Goal: Task Accomplishment & Management: Use online tool/utility

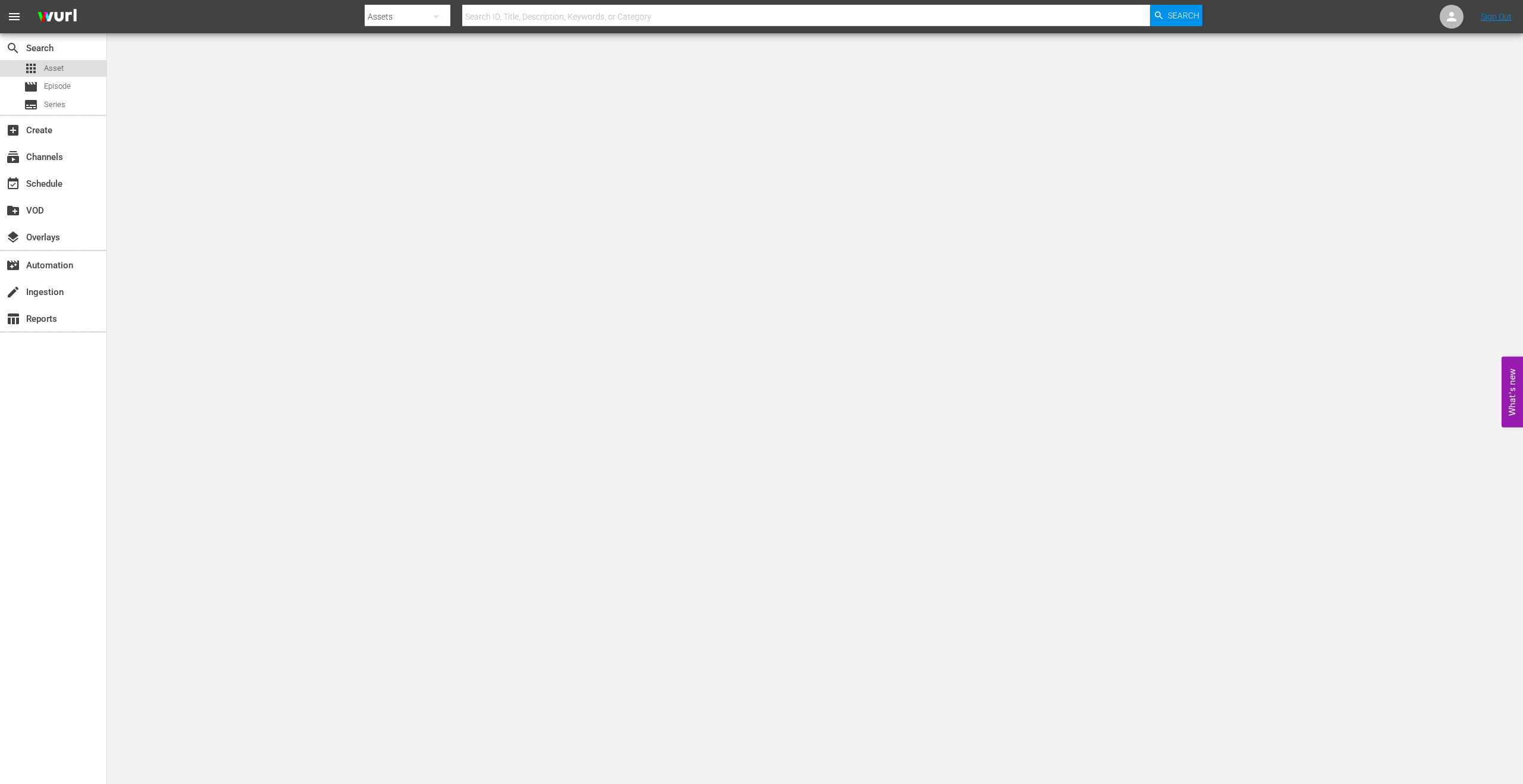
click at [65, 67] on div "apps Asset" at bounding box center [53, 68] width 106 height 17
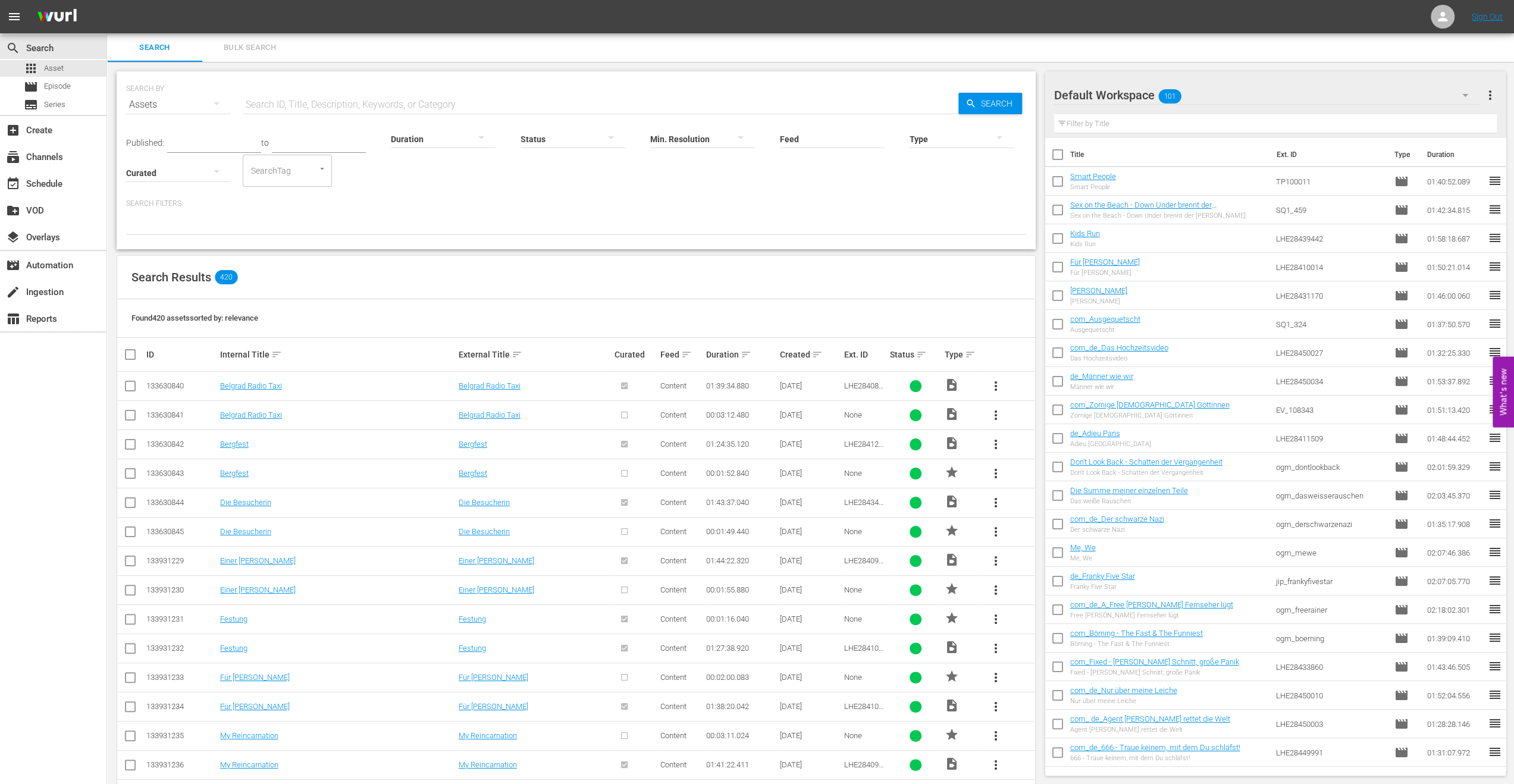
click at [393, 103] on input "text" at bounding box center [600, 105] width 716 height 29
type input "[PERSON_NAME]"
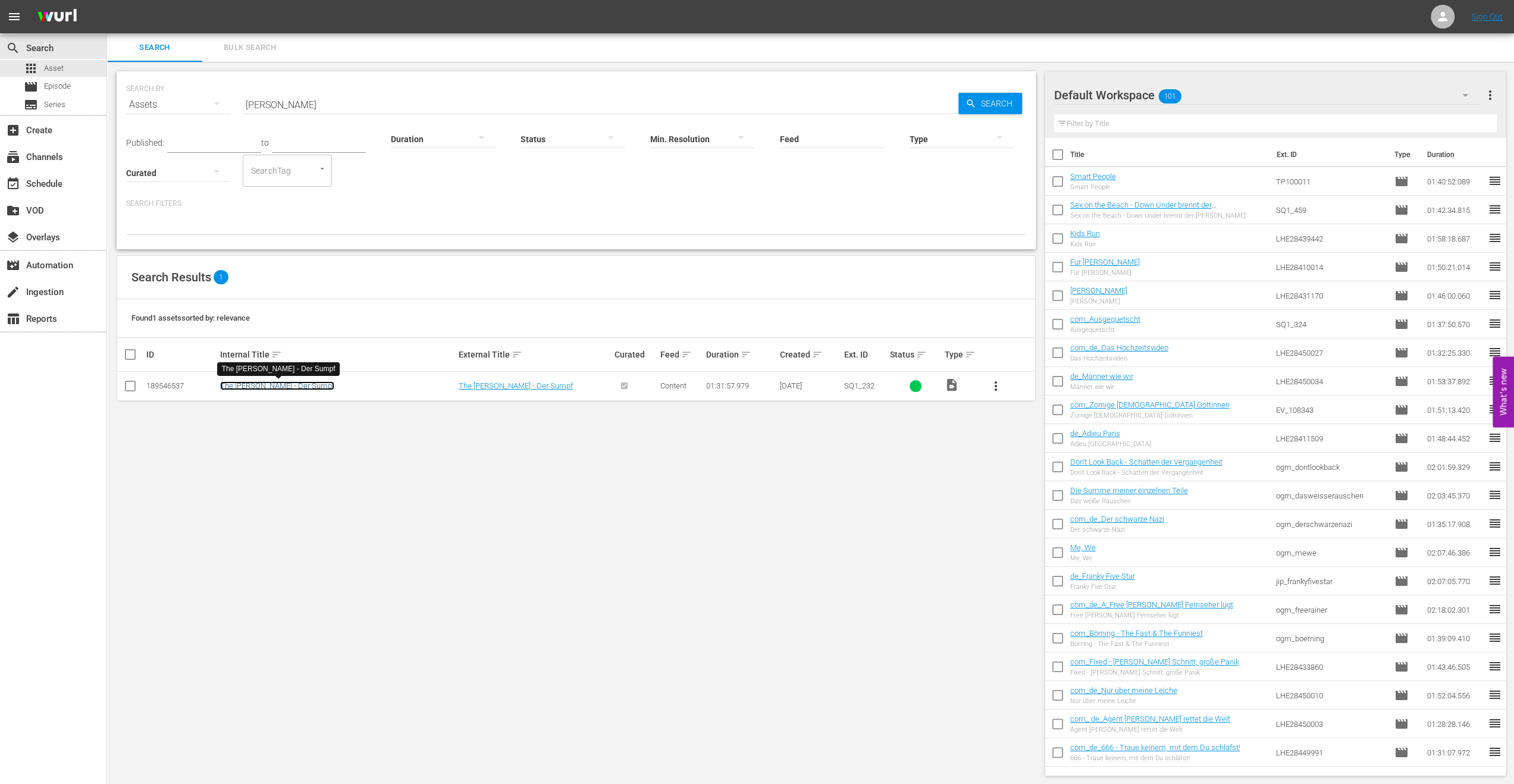
click at [271, 384] on link "The [PERSON_NAME] - Der Sumpf" at bounding box center [277, 386] width 115 height 9
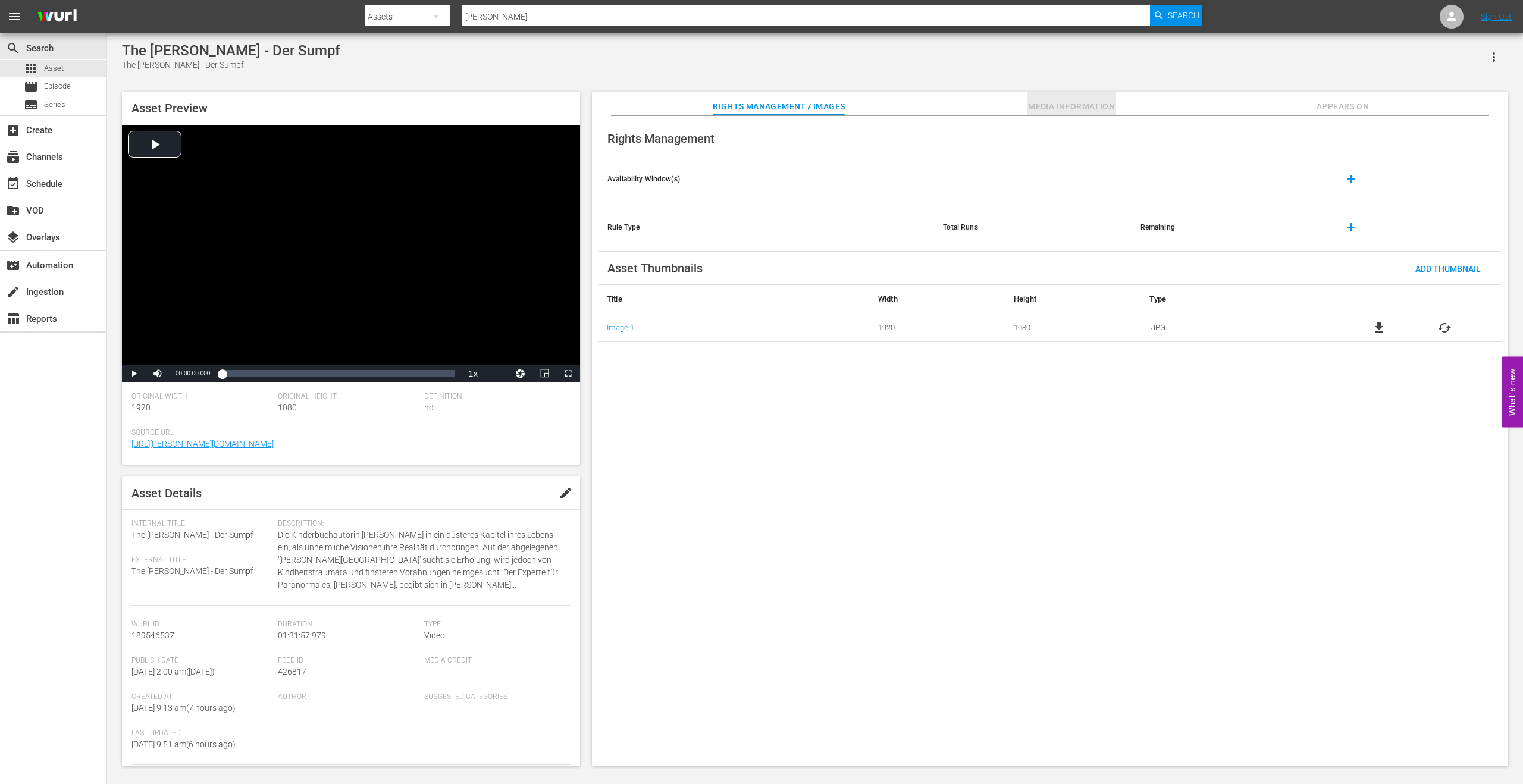
click at [1092, 105] on span "Media Information" at bounding box center [1071, 106] width 89 height 15
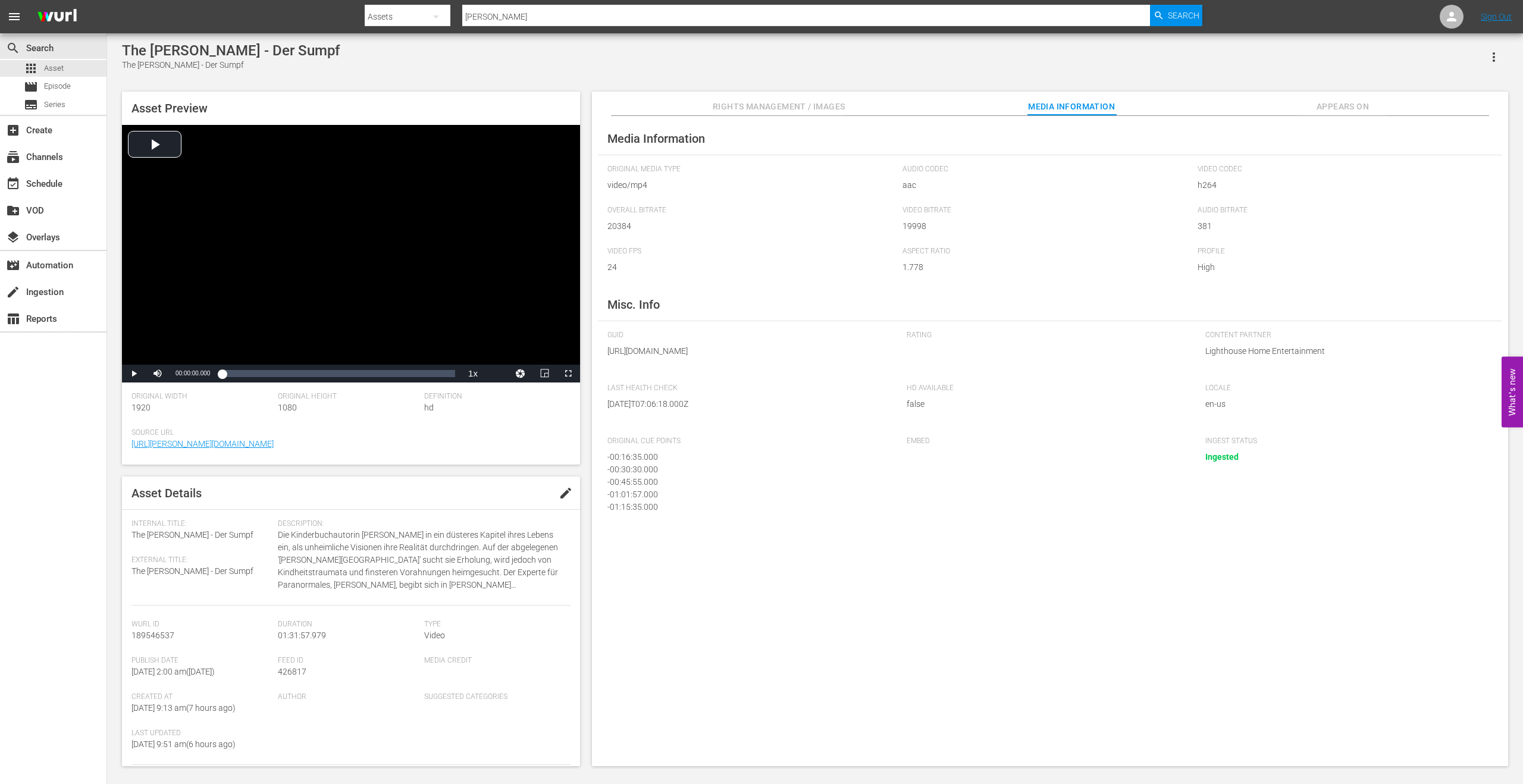
drag, startPoint x: 735, startPoint y: 377, endPoint x: 827, endPoint y: 368, distance: 92.4
click at [827, 358] on span "[URL][DOMAIN_NAME]" at bounding box center [748, 351] width 281 height 13
copy span "lighthouse-SQ1_232-Full-Mezz_HD-de-DE.mp4"
click at [52, 84] on span "Episode" at bounding box center [58, 86] width 27 height 12
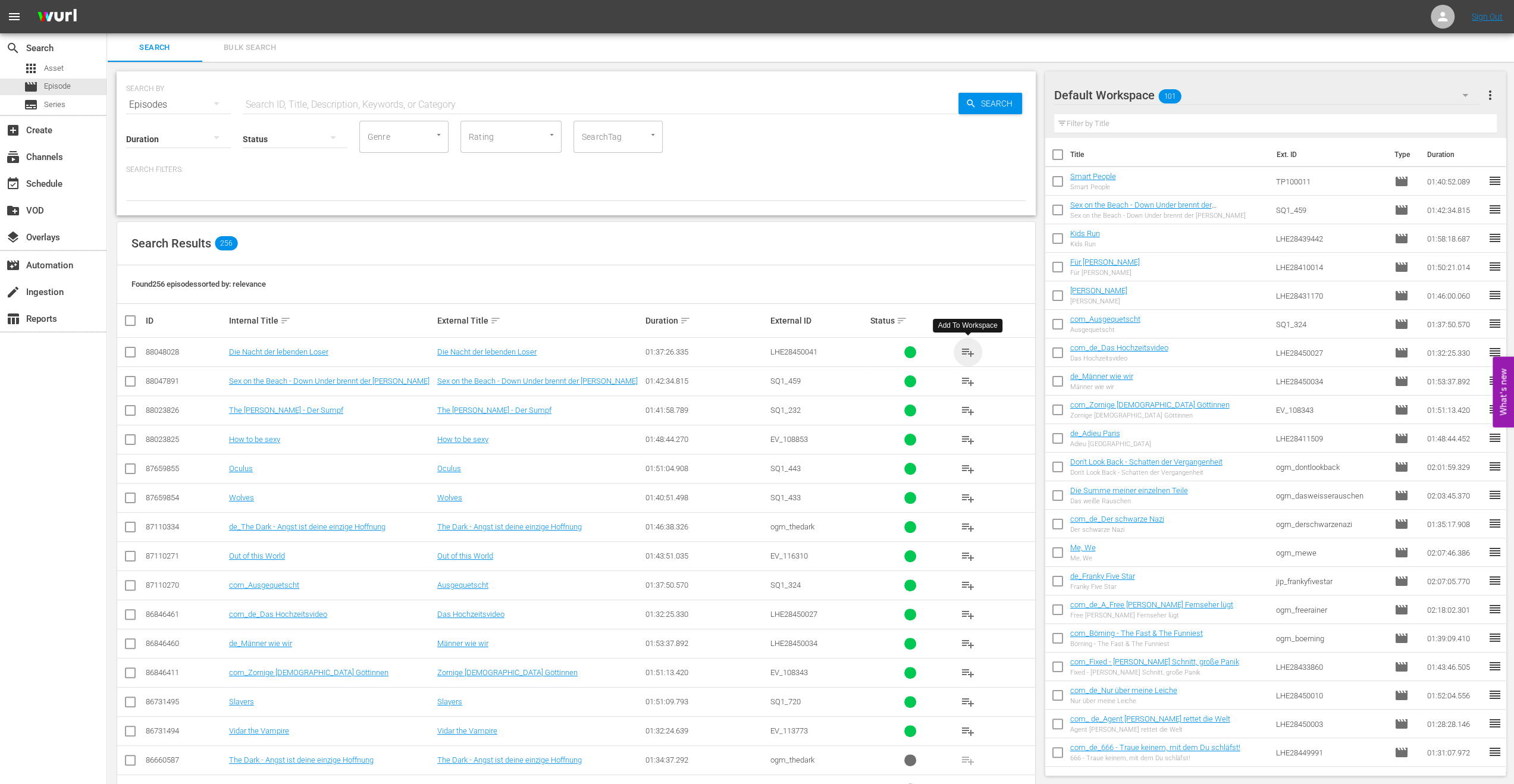
click at [967, 350] on span "playlist_add" at bounding box center [968, 352] width 14 height 14
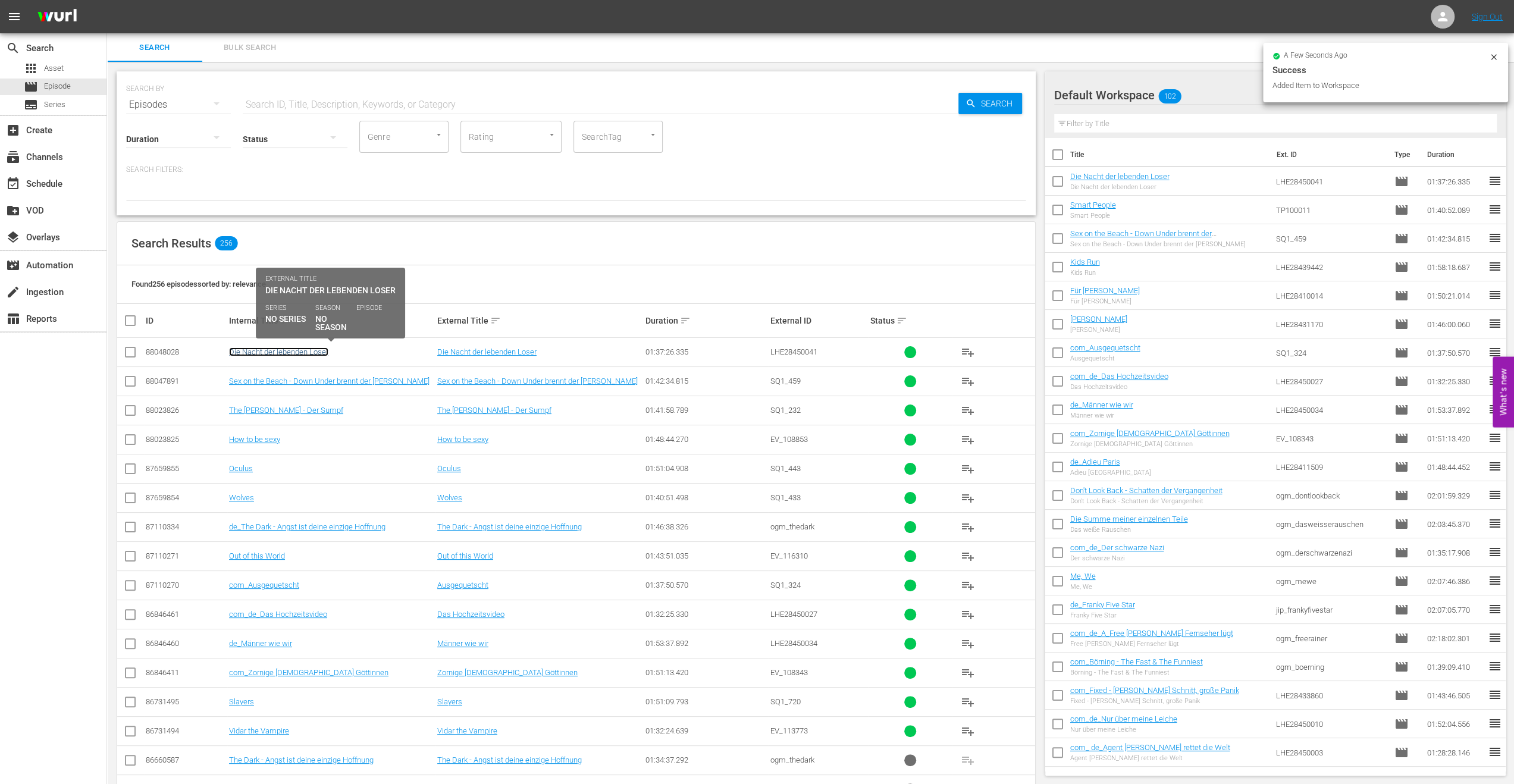
click at [283, 351] on link "Die Nacht der lebenden Loser" at bounding box center [278, 351] width 99 height 9
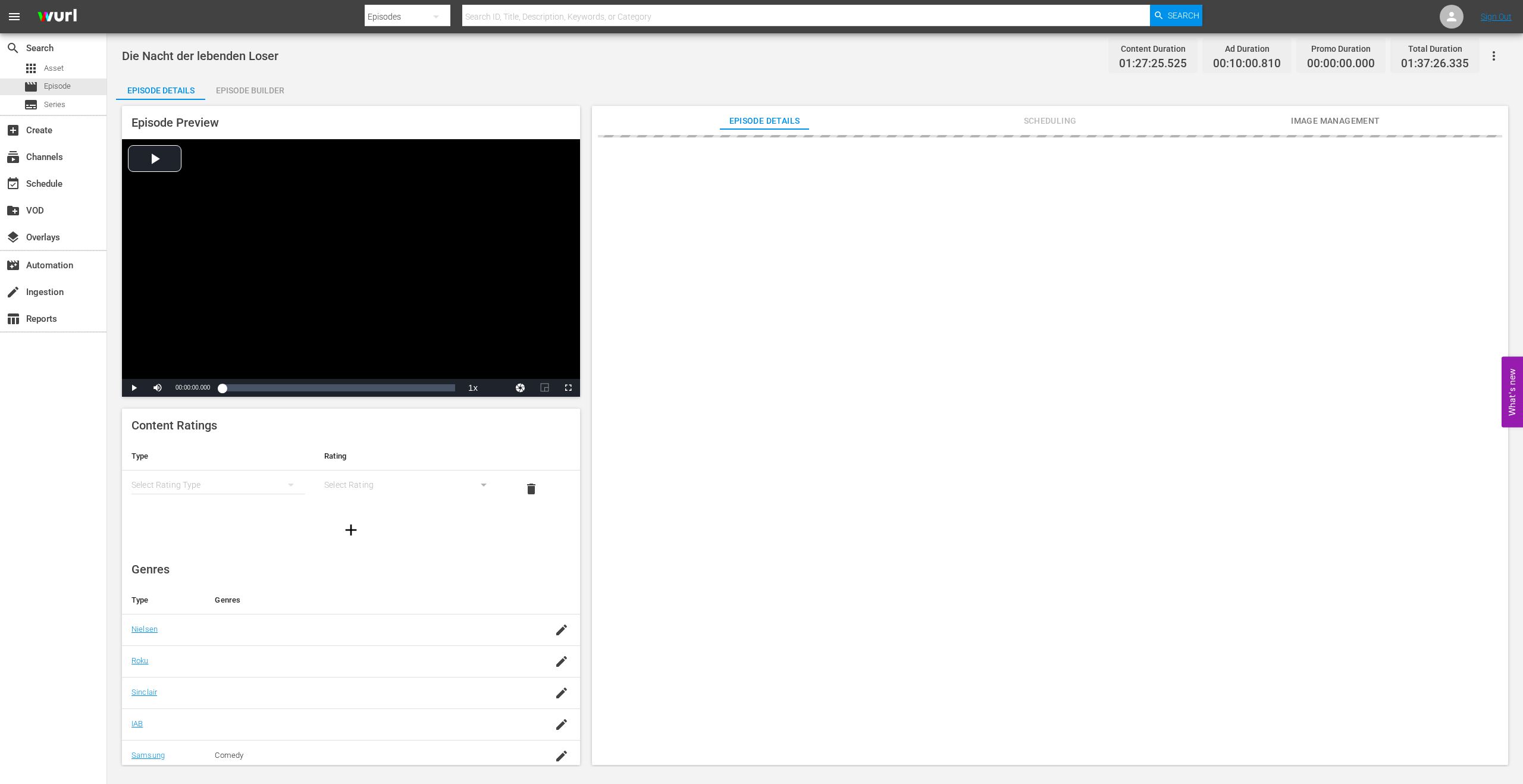
click at [249, 89] on div "Episode Builder" at bounding box center [249, 90] width 89 height 29
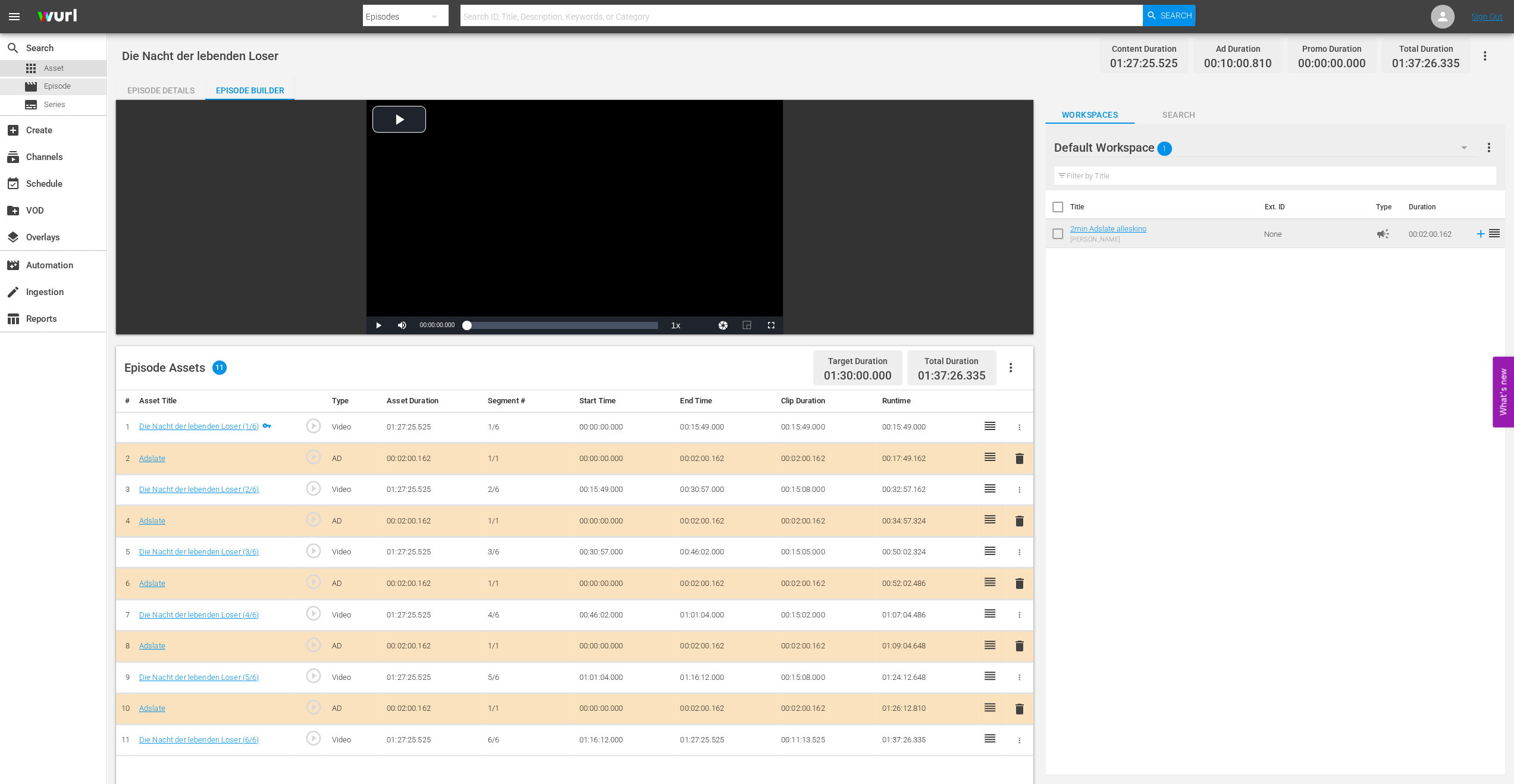
click at [38, 65] on div "apps Asset" at bounding box center [44, 68] width 40 height 17
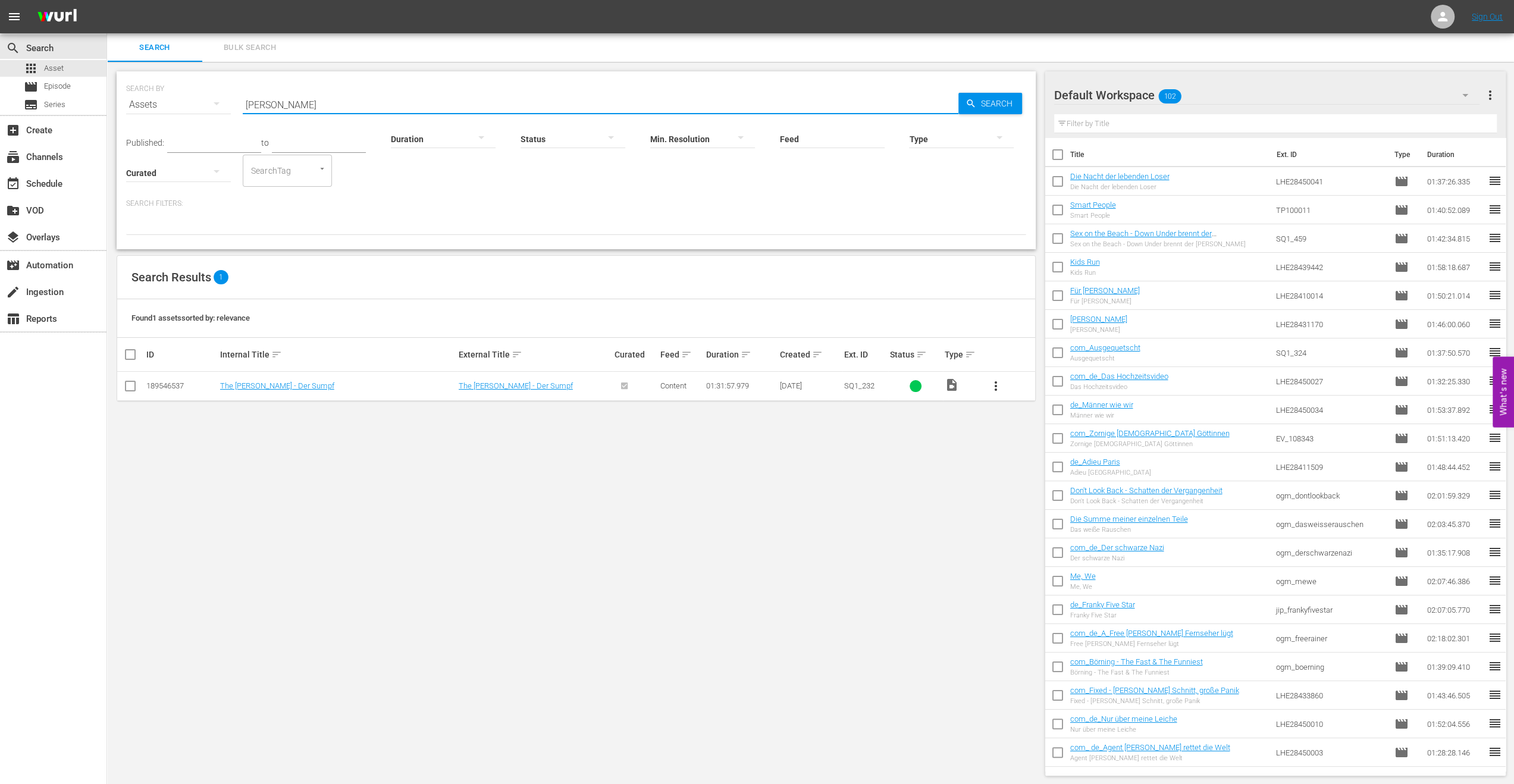
click at [323, 109] on input "[PERSON_NAME]" at bounding box center [600, 105] width 716 height 29
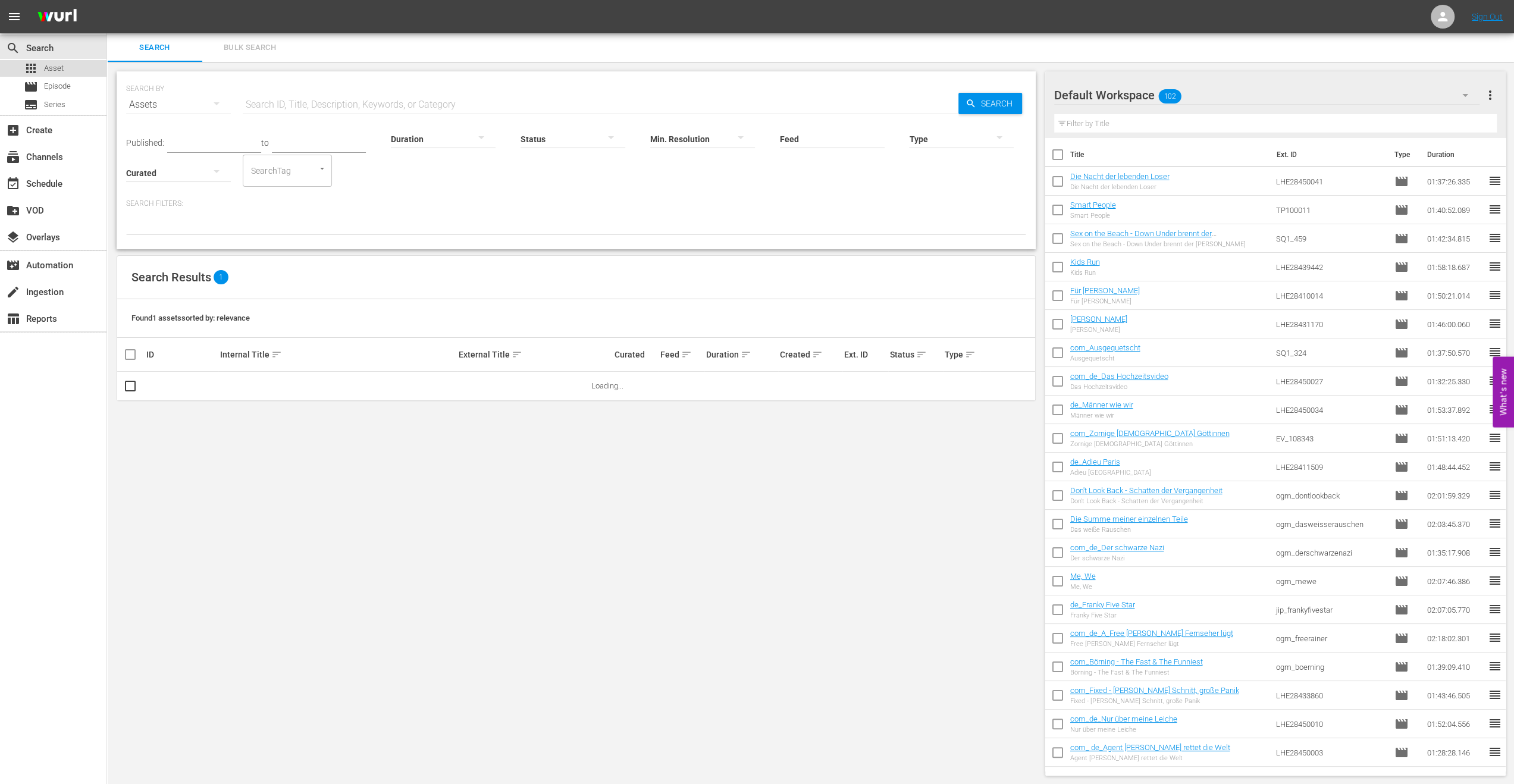
click at [52, 65] on span "Asset" at bounding box center [54, 68] width 20 height 12
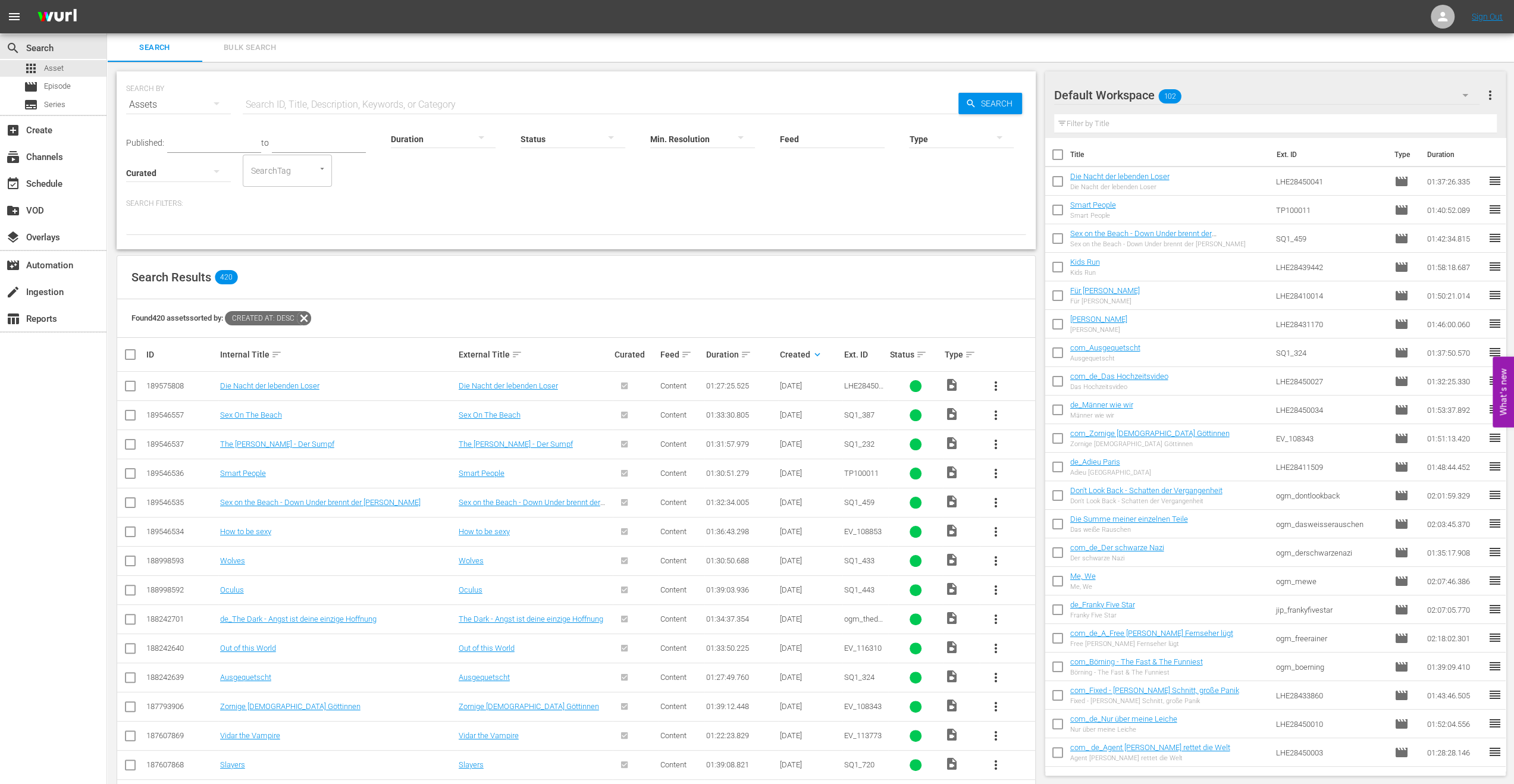
drag, startPoint x: 1256, startPoint y: 44, endPoint x: 1187, endPoint y: 48, distance: 69.1
click at [1256, 44] on div "Search Bulk Search" at bounding box center [810, 47] width 1407 height 29
click at [45, 64] on span "Asset" at bounding box center [54, 68] width 20 height 12
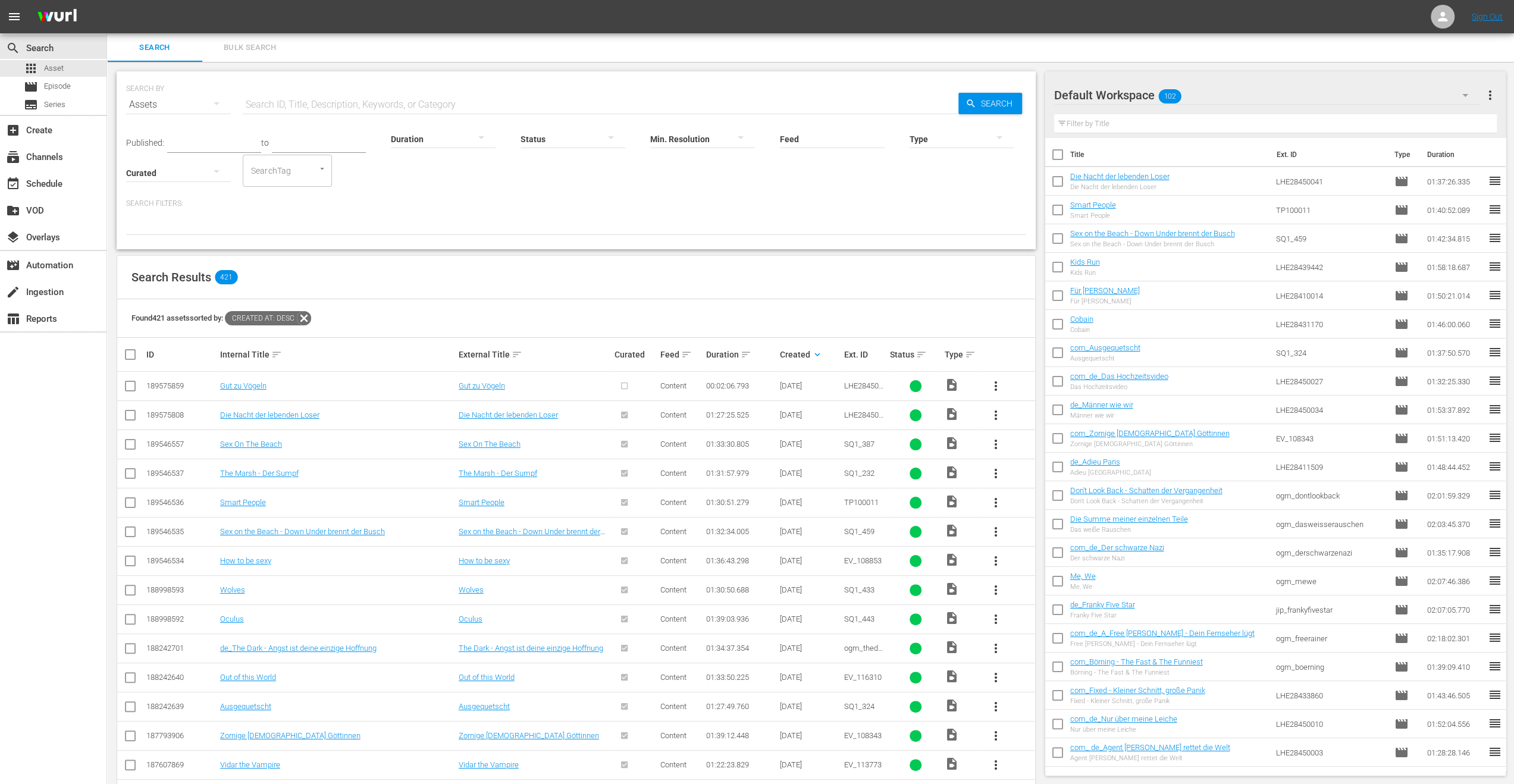
click at [997, 381] on span "more_vert" at bounding box center [996, 386] width 14 height 14
click at [1043, 476] on div "Episode" at bounding box center [1060, 476] width 81 height 29
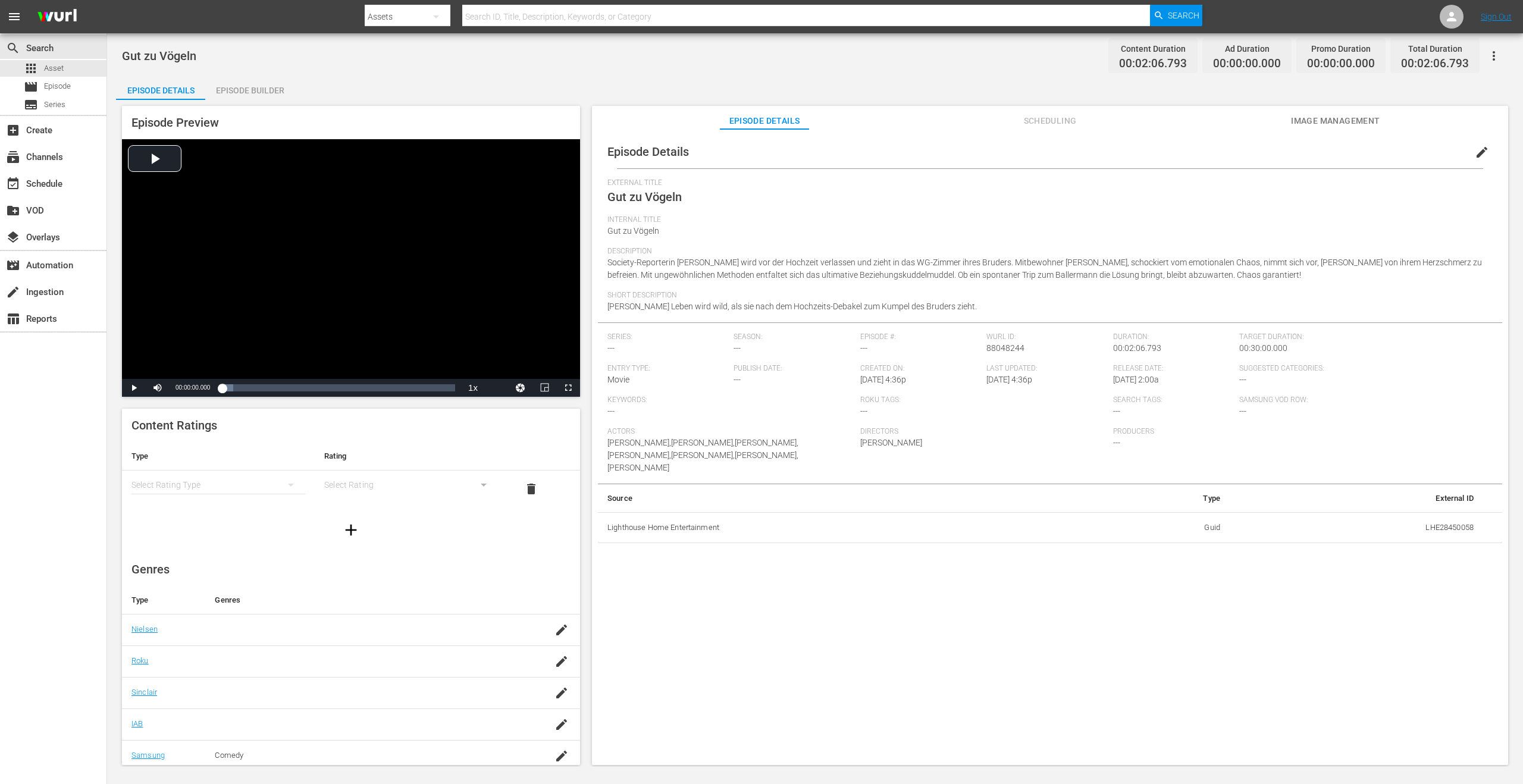
click at [257, 90] on div "Episode Builder" at bounding box center [249, 90] width 89 height 29
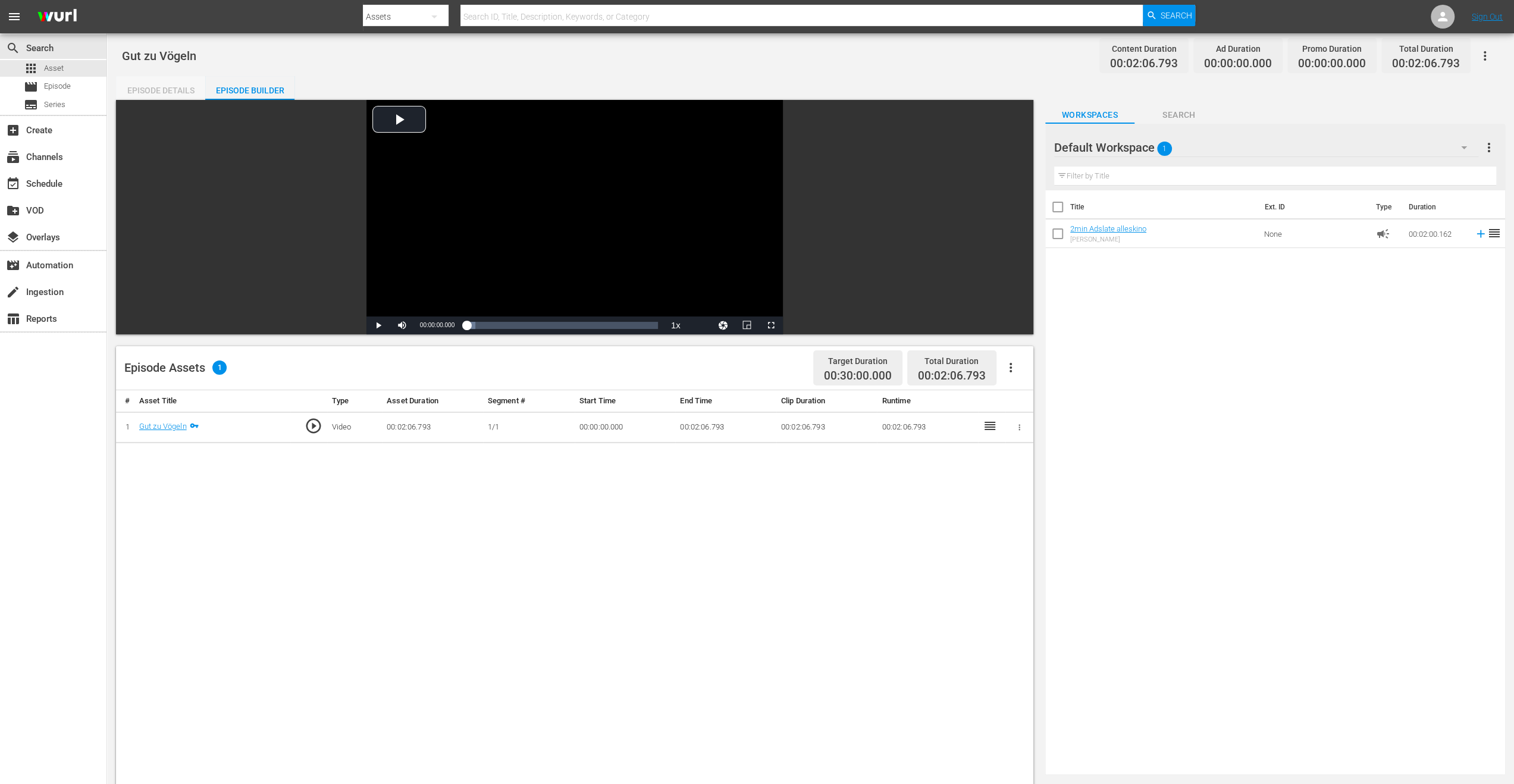
click at [161, 86] on div "Episode Details" at bounding box center [160, 90] width 89 height 29
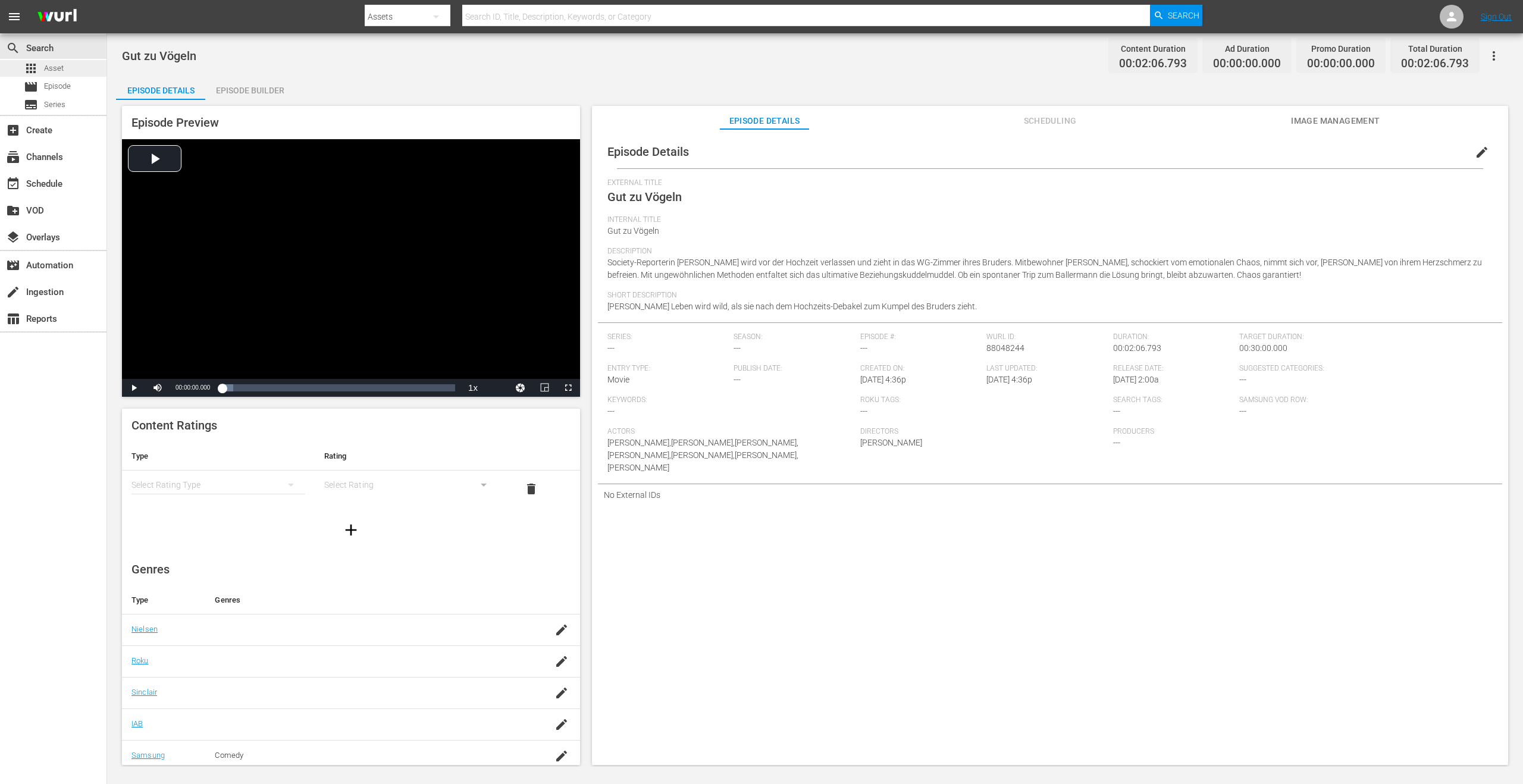
click at [52, 72] on span "Asset" at bounding box center [54, 68] width 20 height 12
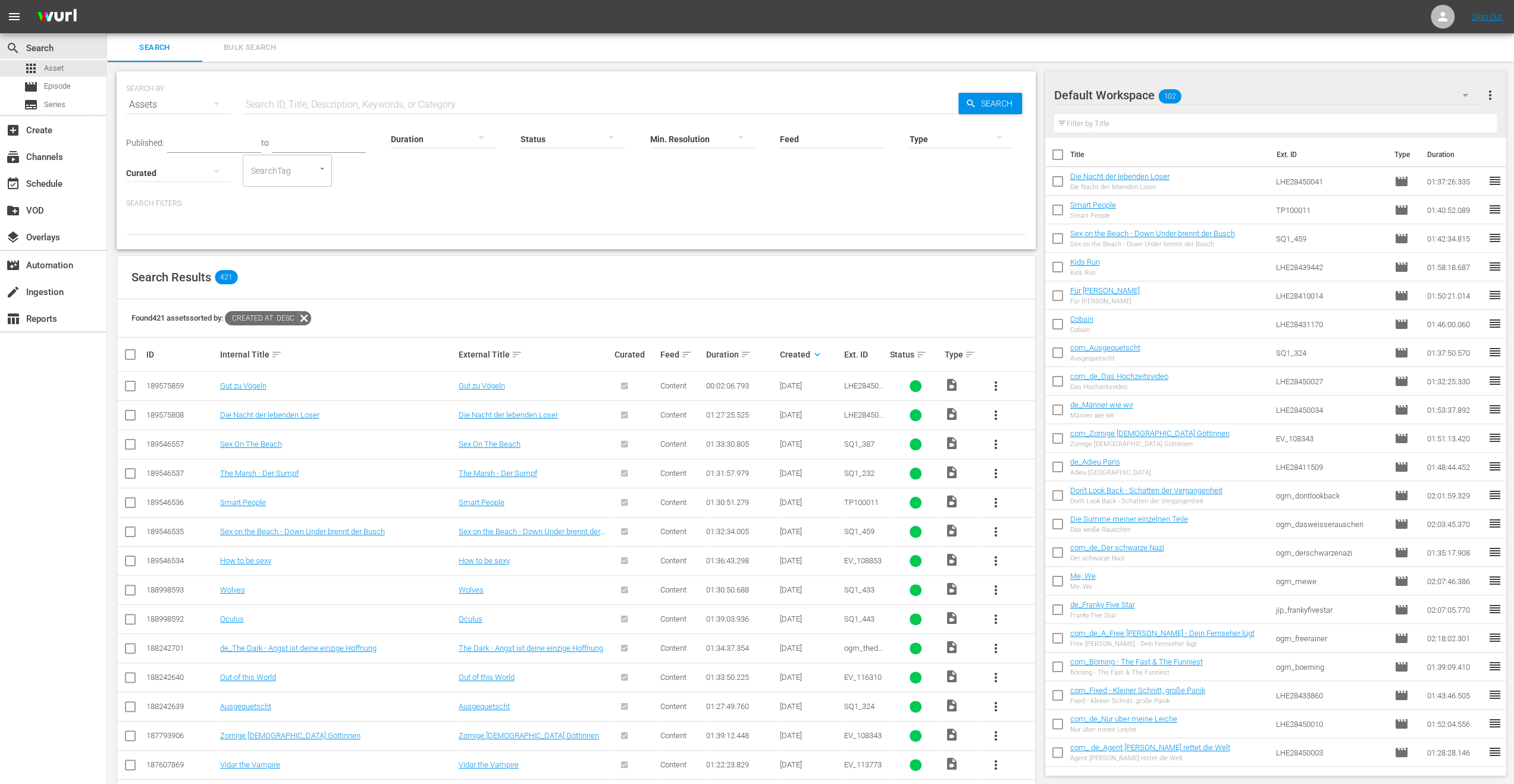
click at [999, 384] on span "more_vert" at bounding box center [996, 386] width 14 height 14
click at [122, 385] on td at bounding box center [131, 386] width 27 height 29
click at [127, 385] on input "checkbox" at bounding box center [130, 388] width 14 height 14
checkbox input "true"
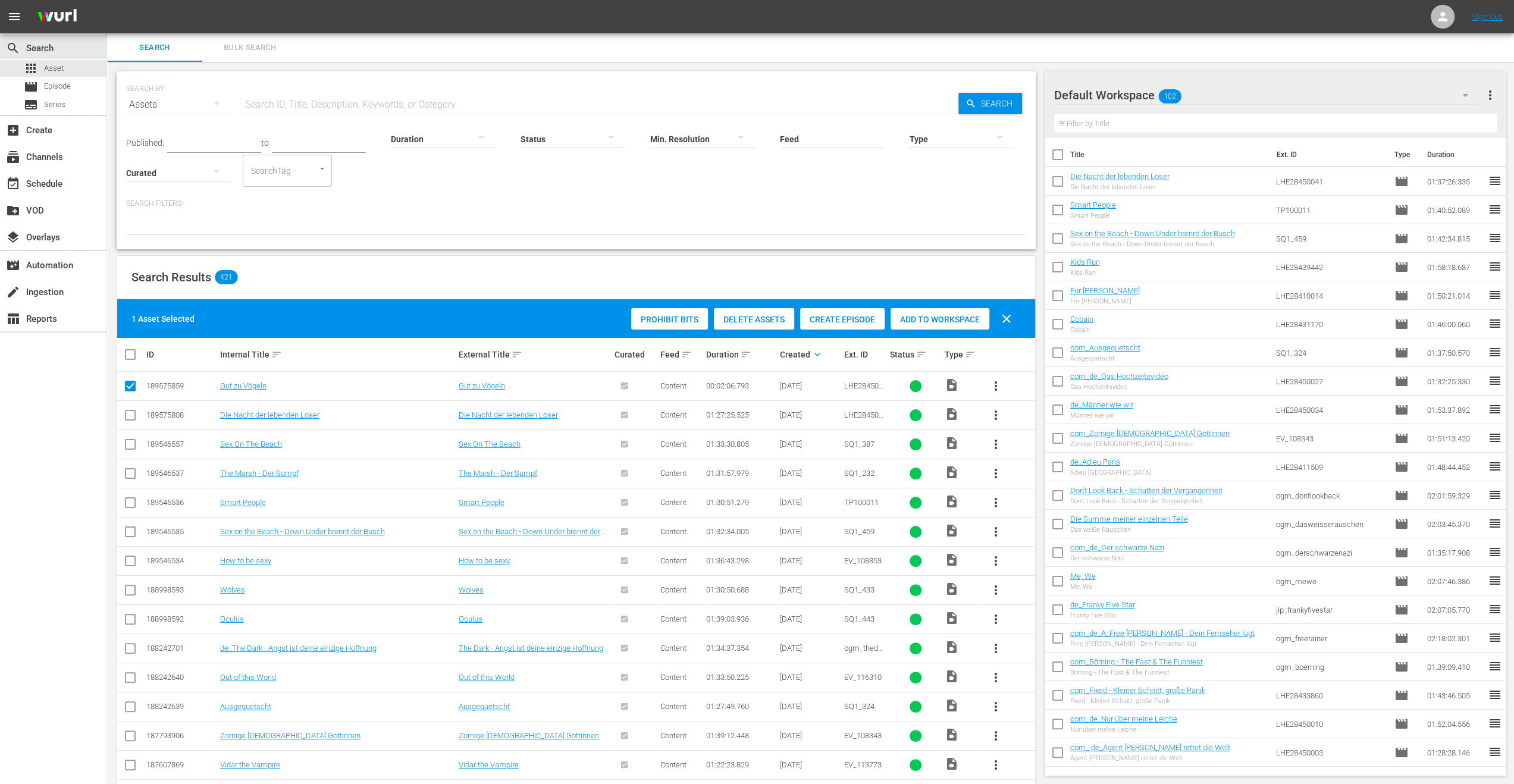
click at [769, 319] on span "Delete Assets" at bounding box center [754, 320] width 80 height 10
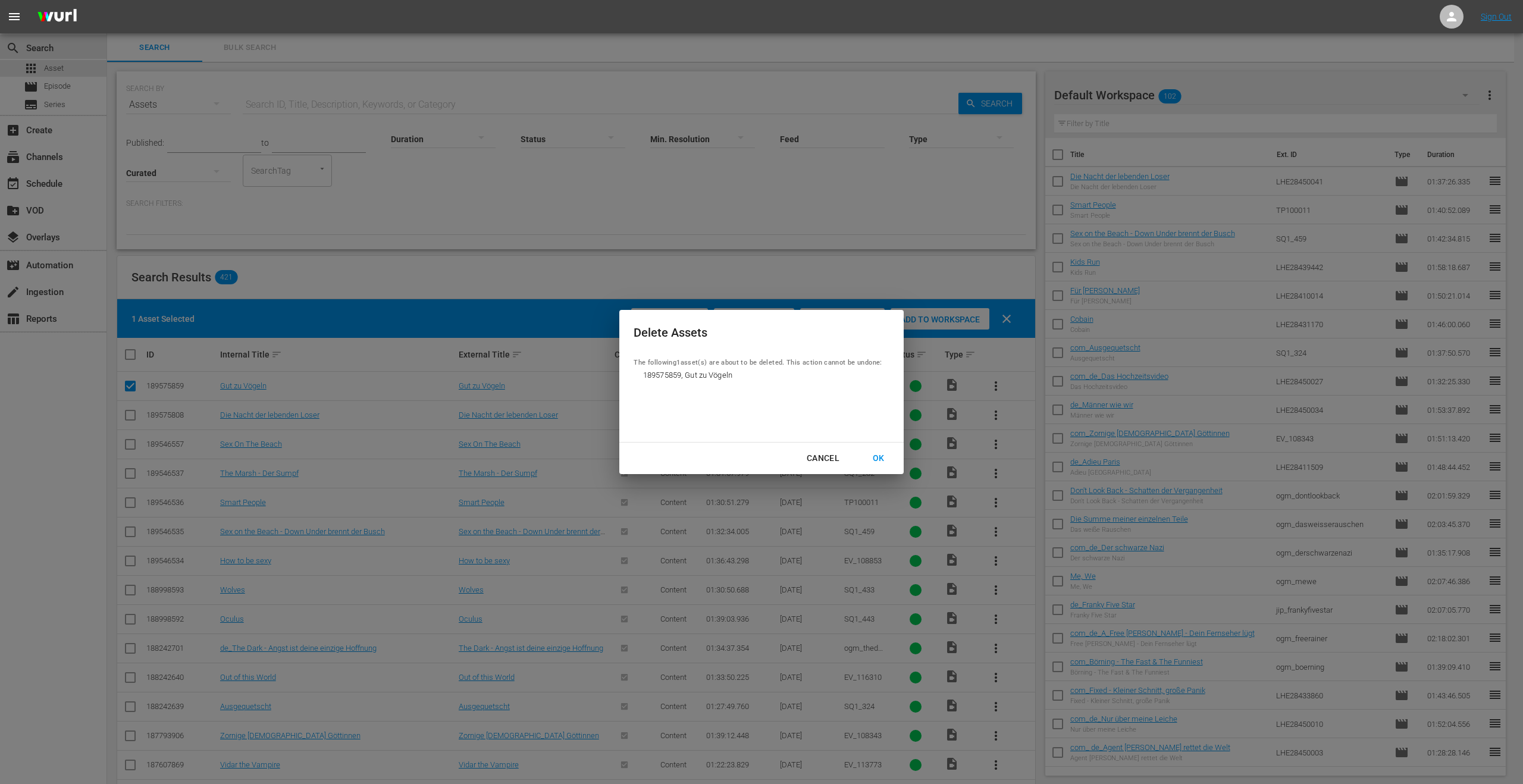
click at [879, 460] on div "OK" at bounding box center [879, 458] width 31 height 15
